Goal: Information Seeking & Learning: Learn about a topic

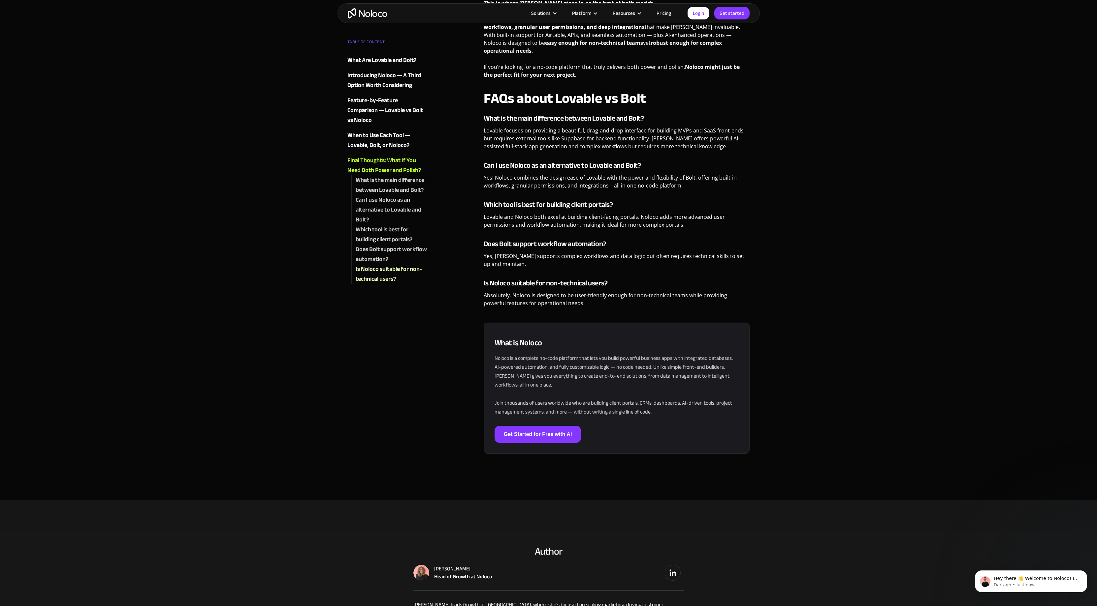
scroll to position [1898, 0]
click at [375, 14] on img "home" at bounding box center [368, 13] width 40 height 10
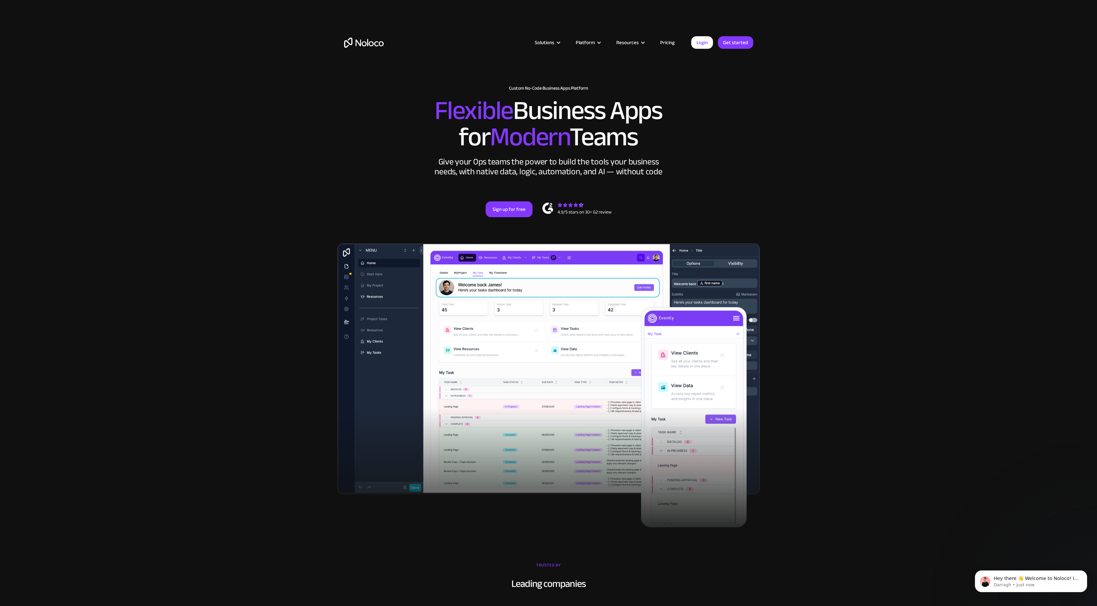
click at [669, 42] on link "Pricing" at bounding box center [667, 42] width 31 height 9
